Goal: Information Seeking & Learning: Compare options

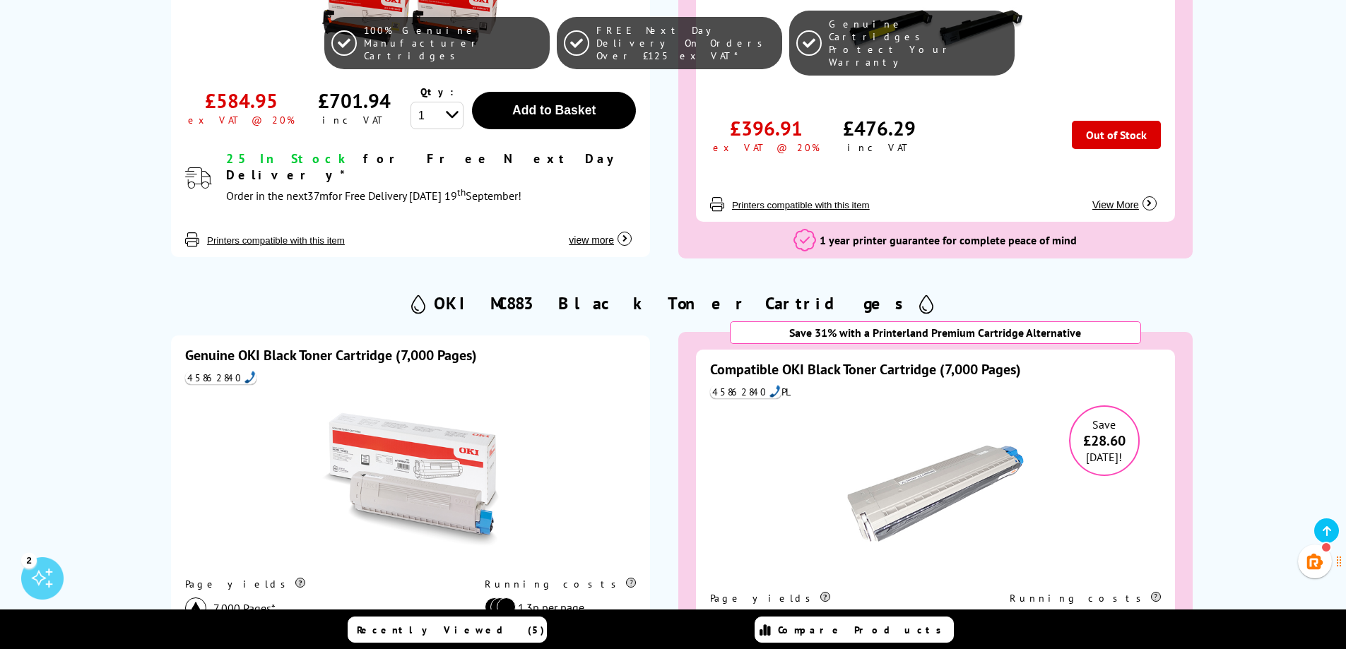
scroll to position [1737, 0]
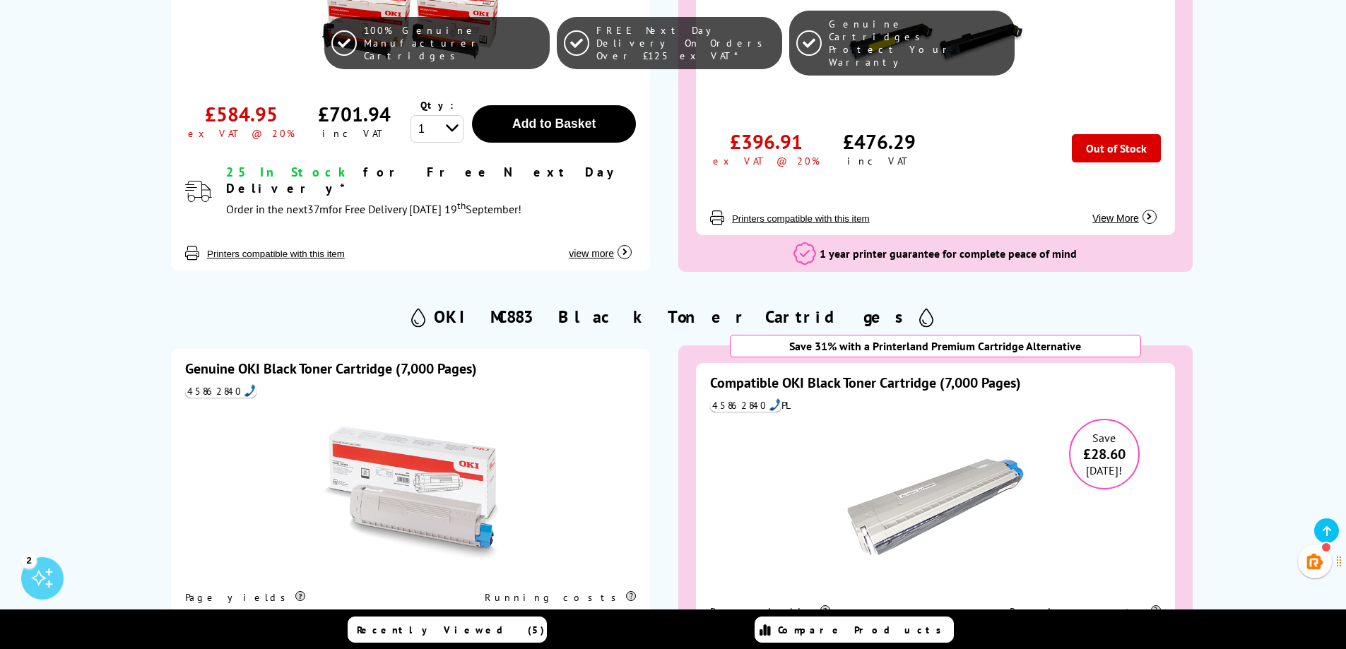
click at [435, 405] on img at bounding box center [410, 493] width 177 height 177
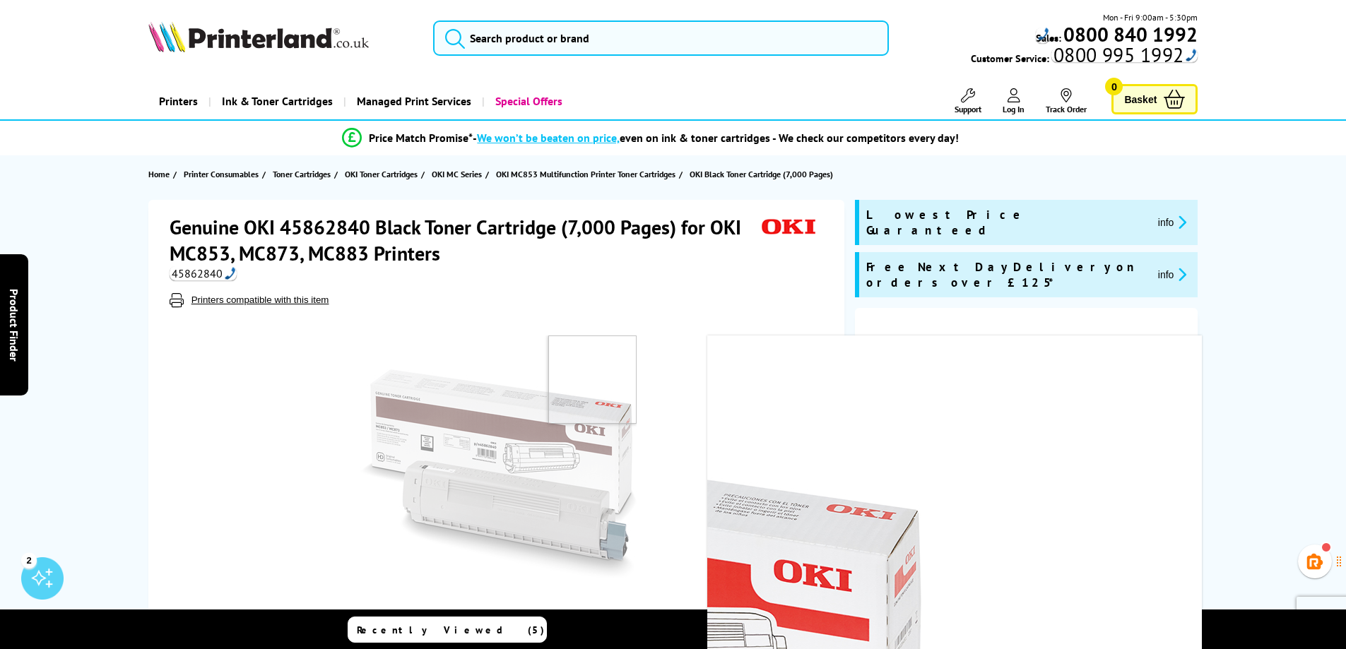
scroll to position [71, 0]
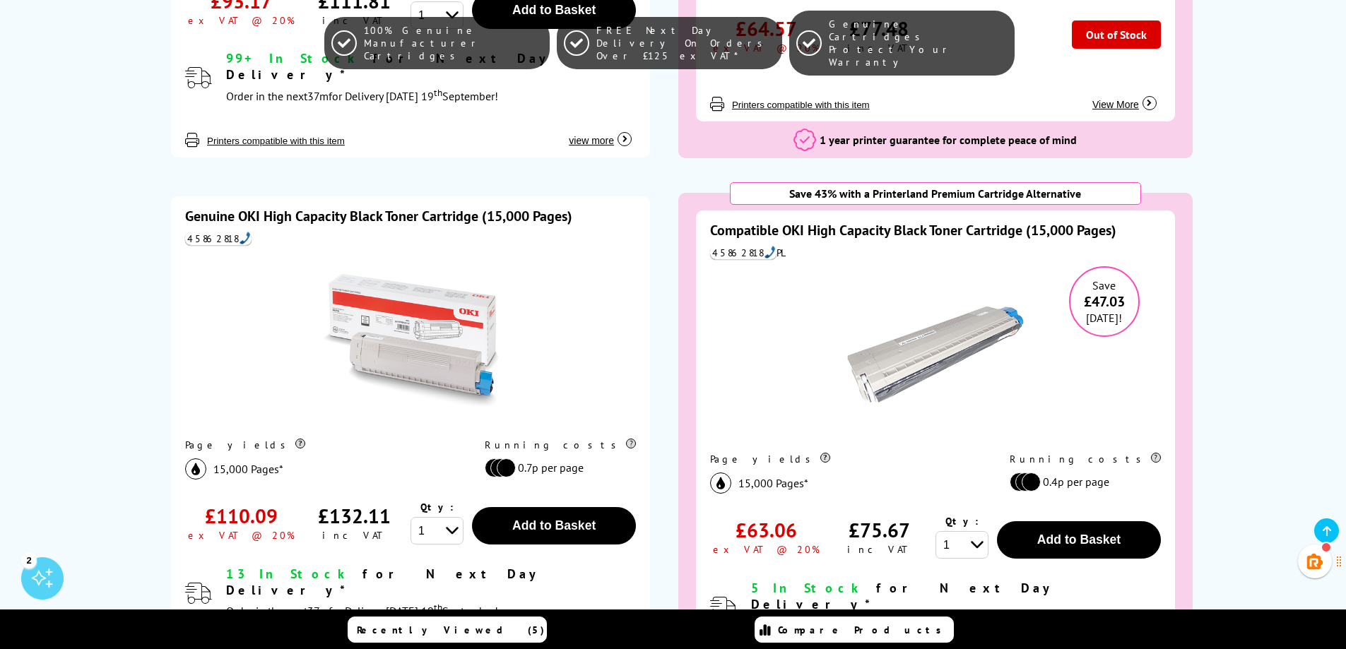
scroll to position [2401, 0]
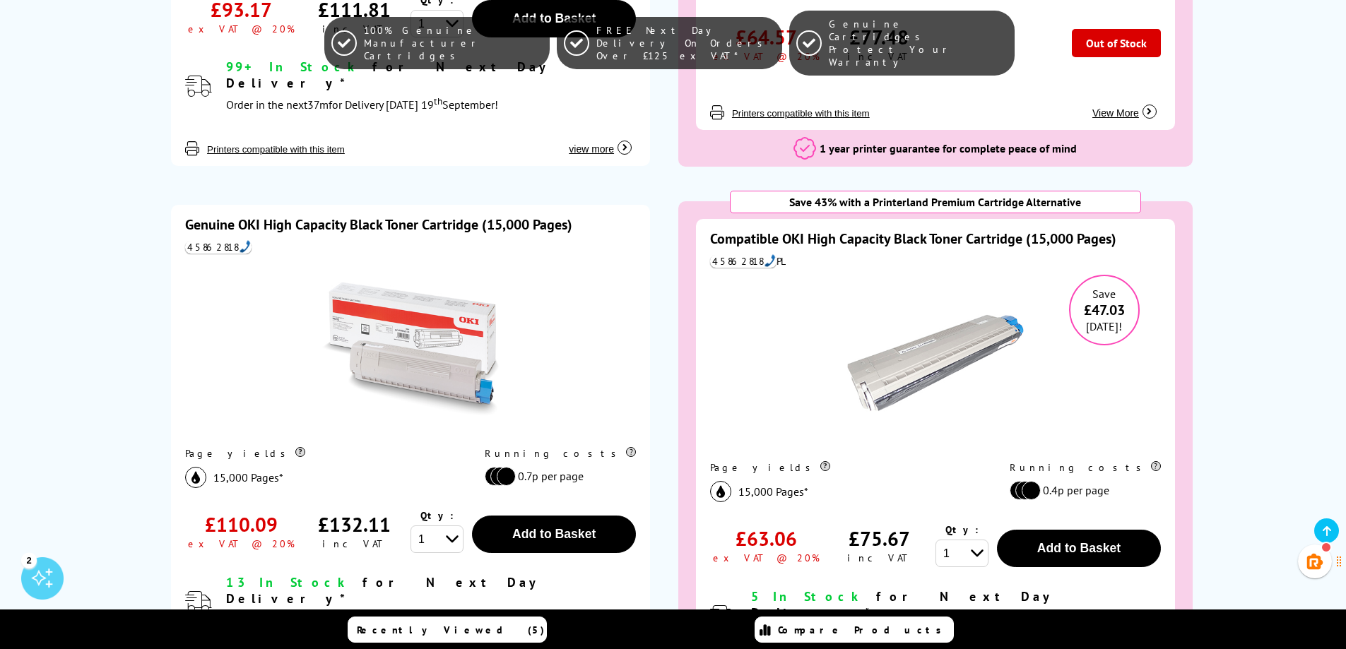
click at [410, 261] on img at bounding box center [410, 349] width 177 height 177
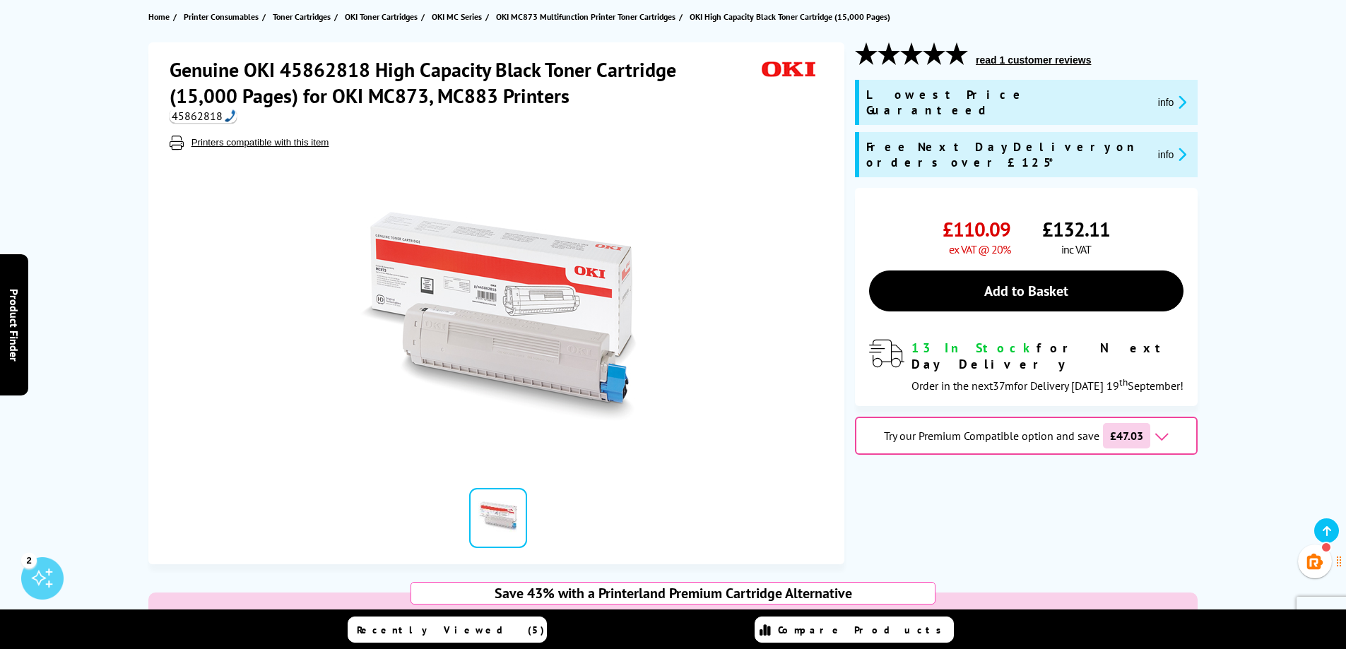
scroll to position [141, 0]
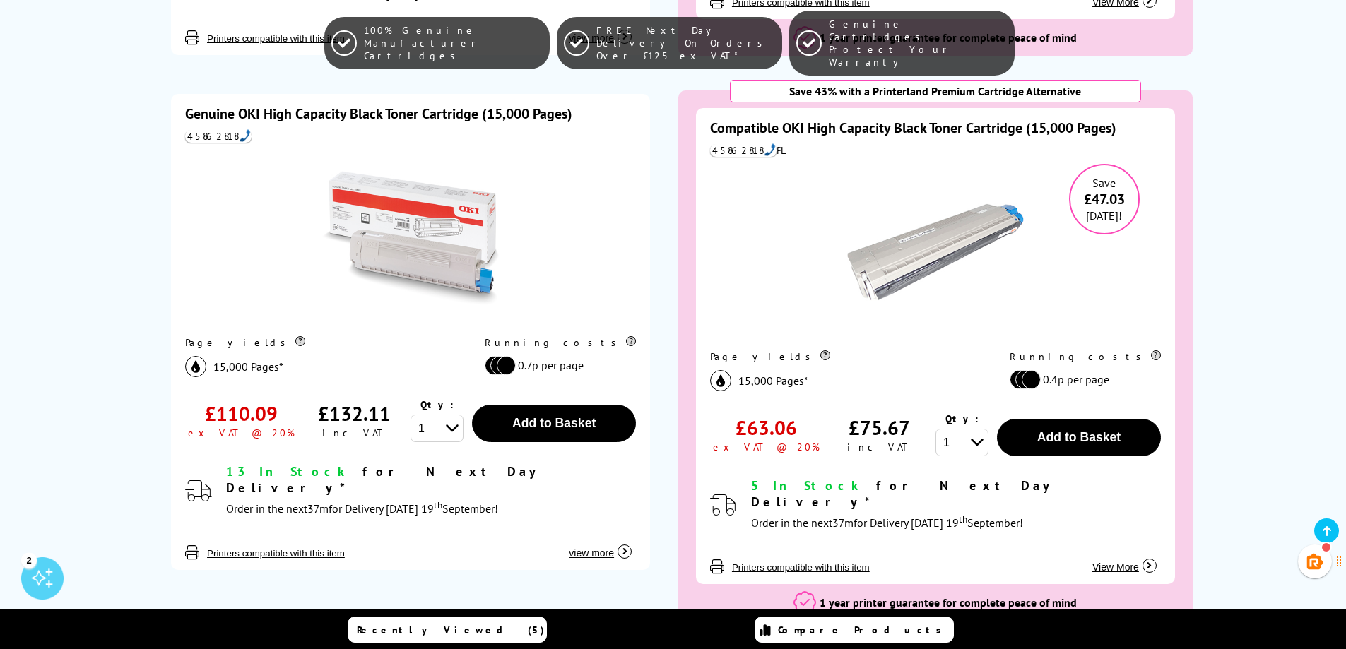
scroll to position [2631, 0]
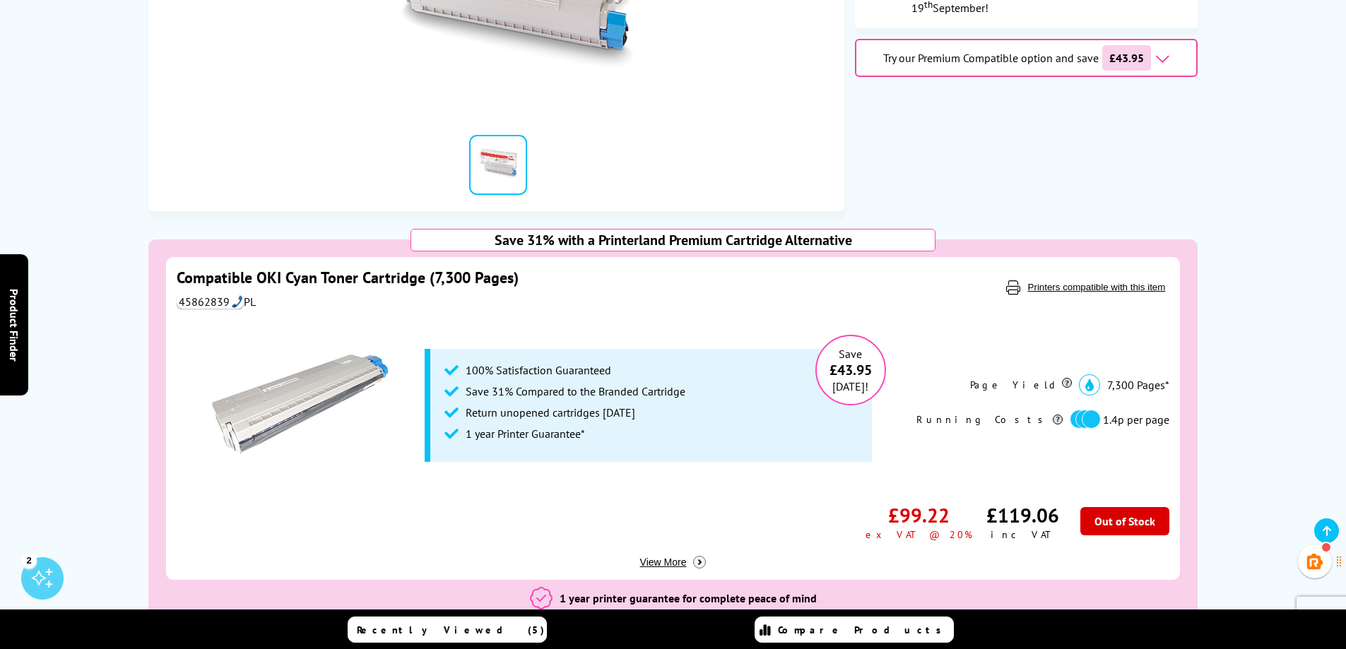
scroll to position [495, 0]
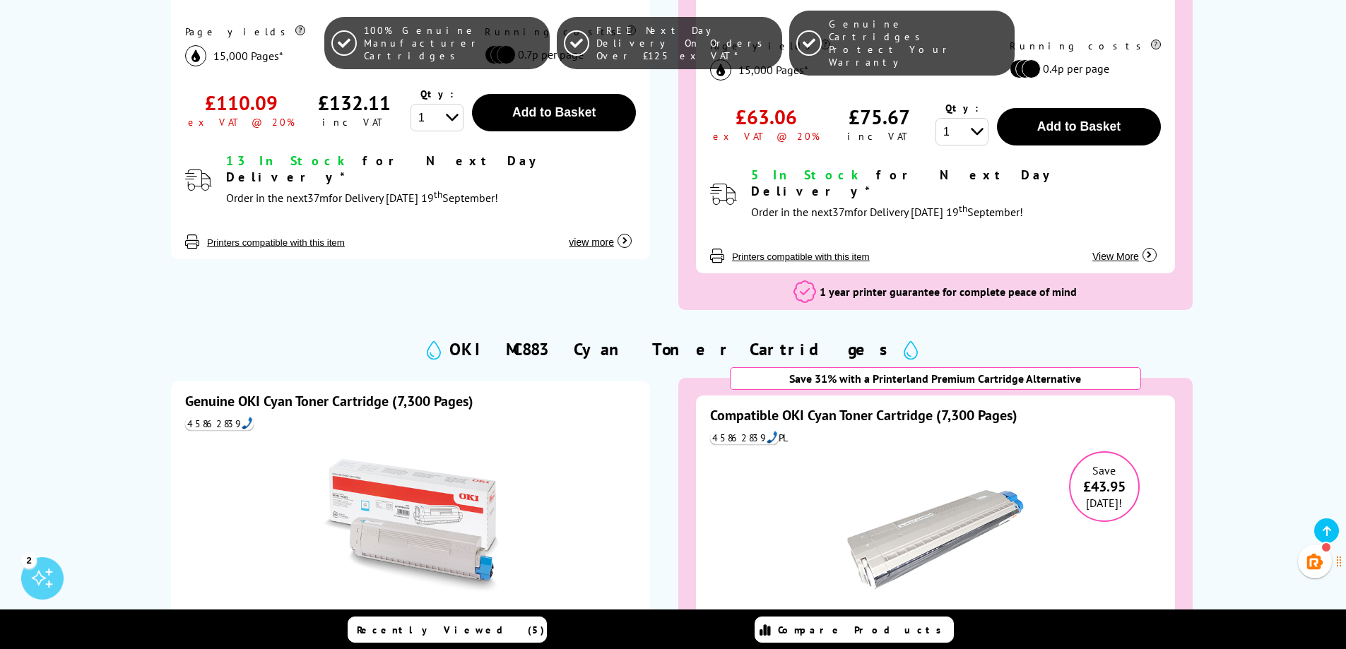
scroll to position [2817, 0]
